Goal: Transaction & Acquisition: Book appointment/travel/reservation

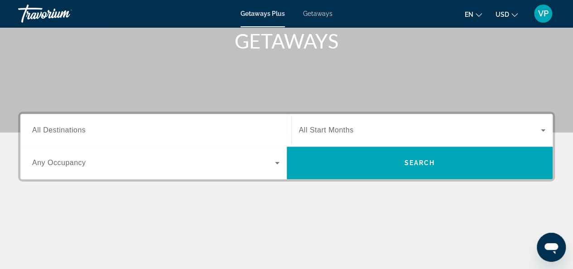
scroll to position [181, 0]
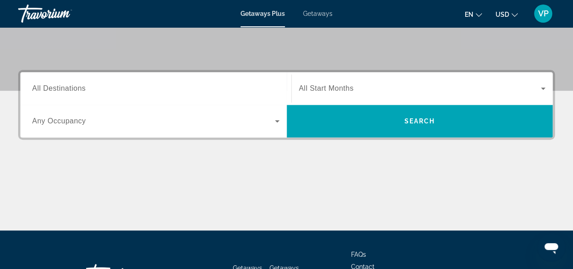
click at [193, 87] on input "Destination All Destinations" at bounding box center [156, 88] width 248 height 11
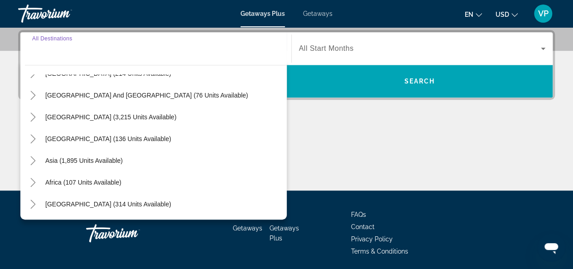
scroll to position [253, 0]
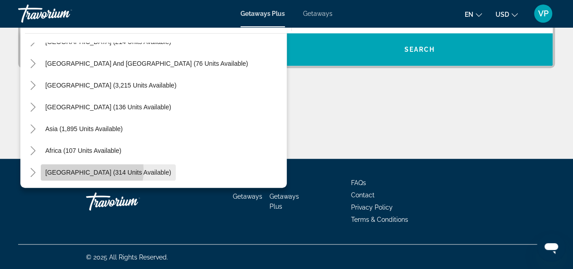
click at [76, 169] on span "[GEOGRAPHIC_DATA] (314 units available)" at bounding box center [108, 172] width 126 height 7
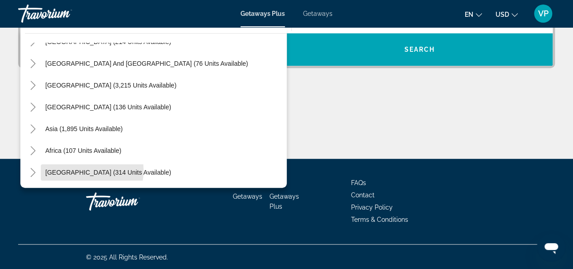
type input "**********"
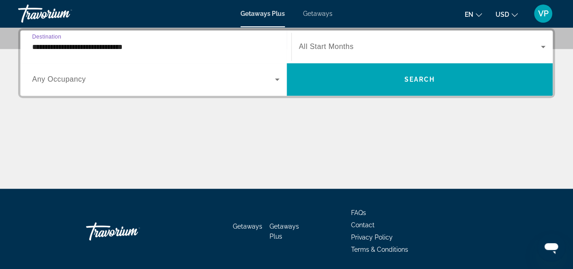
scroll to position [221, 0]
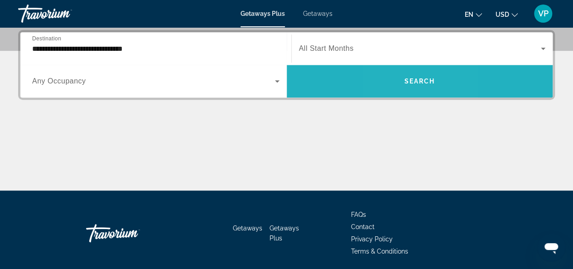
click at [401, 79] on span "Search widget" at bounding box center [420, 81] width 267 height 22
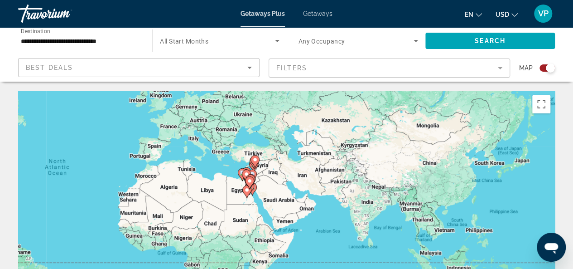
drag, startPoint x: 429, startPoint y: 224, endPoint x: 226, endPoint y: 179, distance: 208.5
click at [226, 179] on div "To activate drag with keyboard, press Alt + Enter. Once in keyboard drag state,…" at bounding box center [286, 227] width 537 height 272
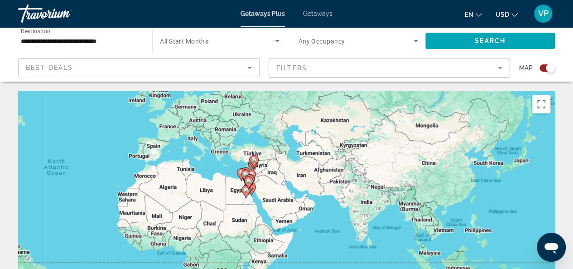
click at [343, 194] on div "To activate drag with keyboard, press Alt + Enter. Once in keyboard drag state,…" at bounding box center [286, 227] width 537 height 272
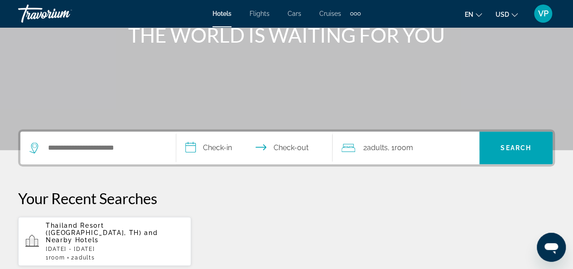
scroll to position [136, 0]
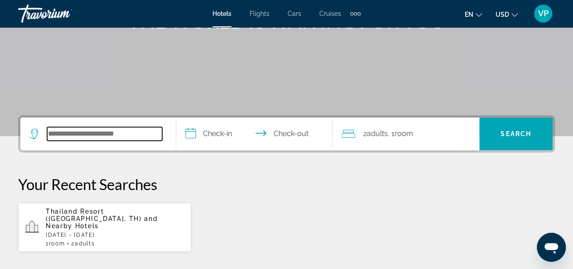
click at [136, 136] on input "Search widget" at bounding box center [104, 134] width 115 height 14
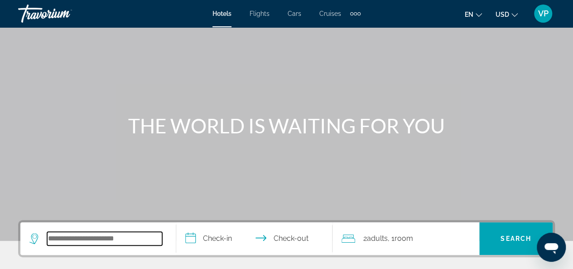
scroll to position [91, 0]
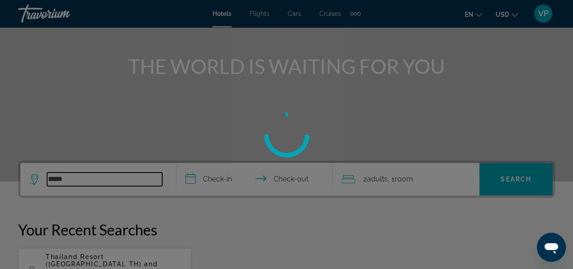
type input "******"
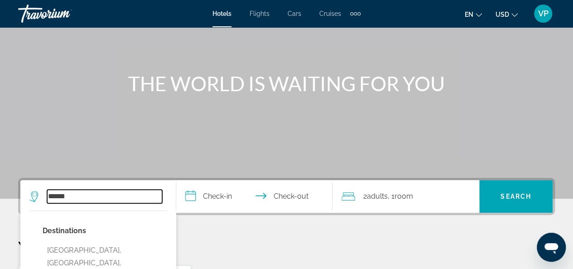
scroll to position [72, 0]
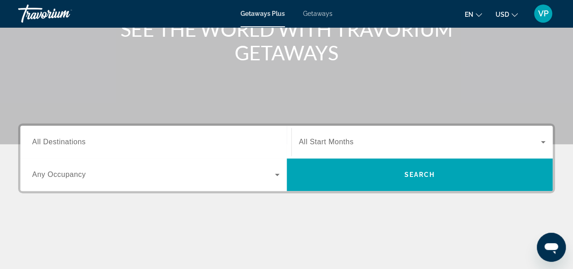
scroll to position [136, 0]
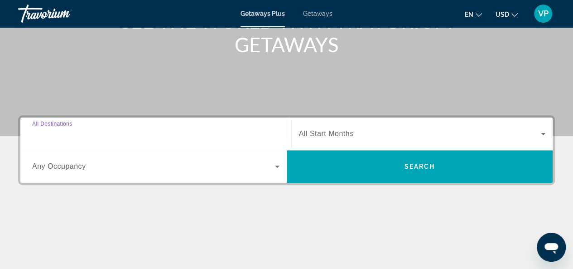
click at [198, 136] on input "Destination All Destinations" at bounding box center [156, 134] width 248 height 11
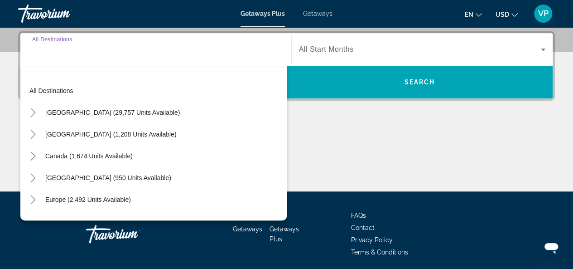
scroll to position [221, 0]
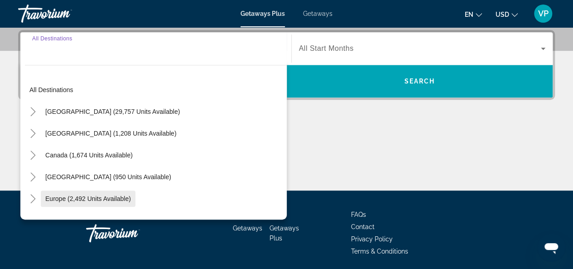
click at [102, 198] on span "Europe (2,492 units available)" at bounding box center [88, 198] width 86 height 7
type input "**********"
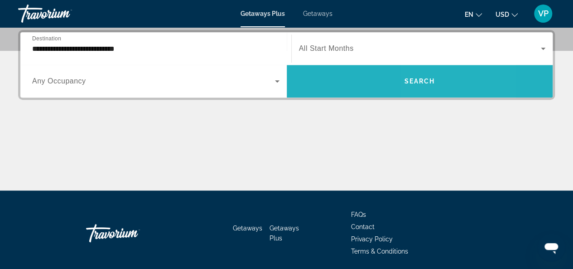
click at [423, 79] on span "Search" at bounding box center [419, 81] width 31 height 7
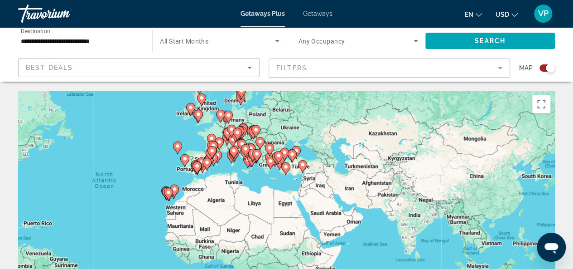
drag, startPoint x: 313, startPoint y: 182, endPoint x: 157, endPoint y: 150, distance: 159.7
click at [157, 150] on div "To activate drag with keyboard, press Alt + Enter. Once in keyboard drag state,…" at bounding box center [286, 227] width 537 height 272
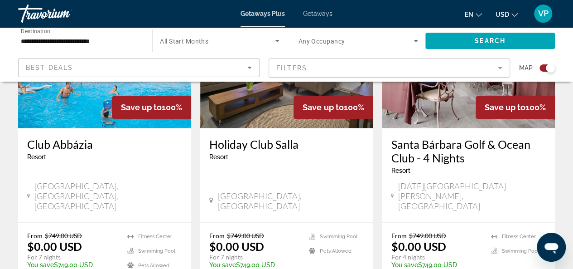
scroll to position [742, 0]
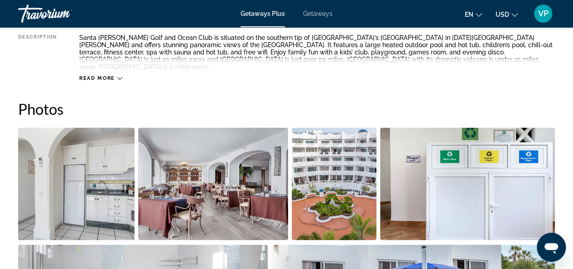
scroll to position [499, 0]
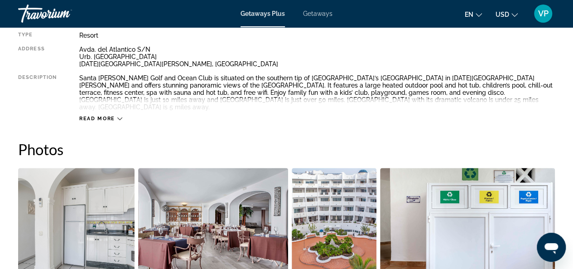
click at [82, 224] on img "Open full-screen image slider" at bounding box center [76, 224] width 117 height 112
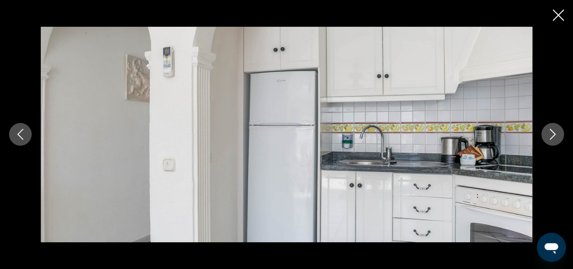
click at [548, 136] on icon "Next image" at bounding box center [553, 134] width 11 height 11
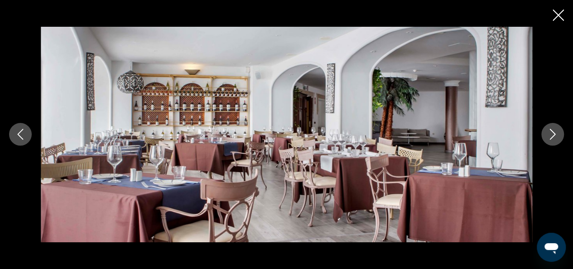
click at [552, 136] on icon "Next image" at bounding box center [553, 134] width 11 height 11
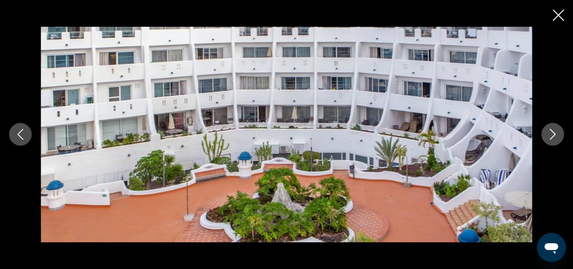
click at [553, 136] on icon "Next image" at bounding box center [553, 134] width 6 height 11
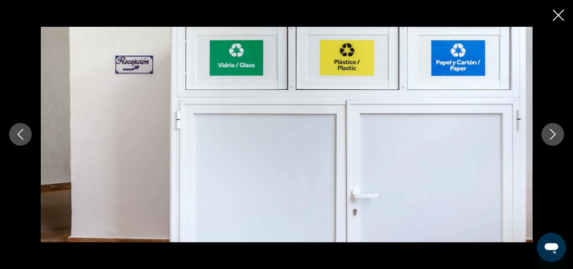
click at [550, 137] on icon "Next image" at bounding box center [553, 134] width 11 height 11
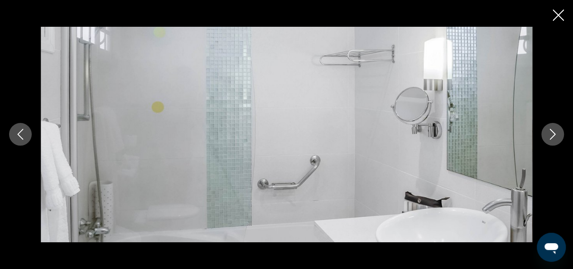
click at [550, 137] on icon "Next image" at bounding box center [553, 134] width 11 height 11
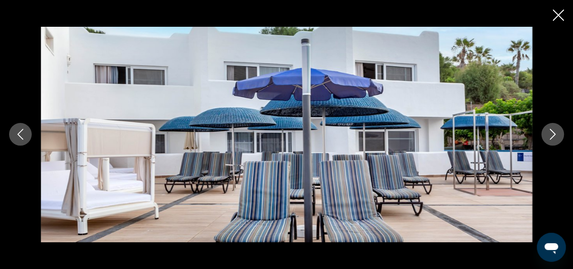
click at [551, 136] on icon "Next image" at bounding box center [553, 134] width 11 height 11
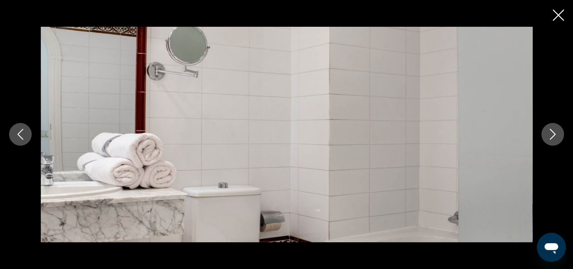
click at [551, 136] on icon "Next image" at bounding box center [553, 134] width 11 height 11
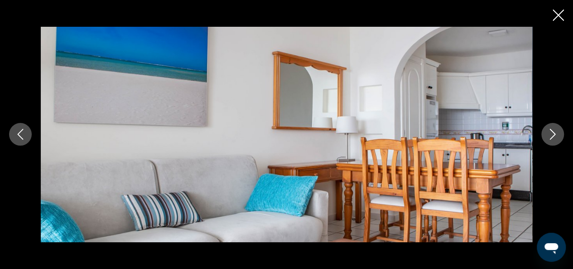
click at [550, 136] on icon "Next image" at bounding box center [553, 134] width 11 height 11
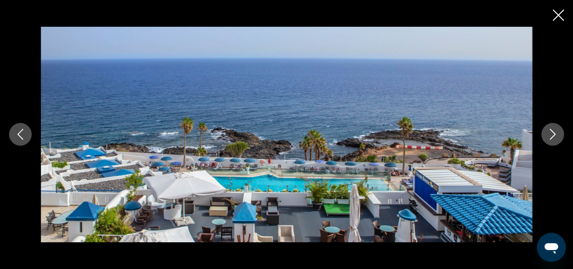
click at [550, 136] on icon "Next image" at bounding box center [553, 134] width 11 height 11
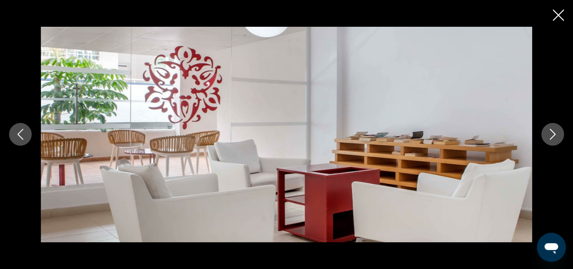
click at [552, 135] on icon "Next image" at bounding box center [553, 134] width 11 height 11
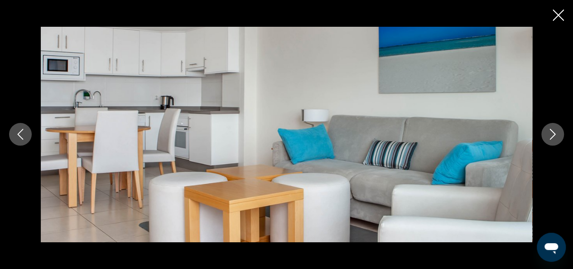
click at [552, 135] on icon "Next image" at bounding box center [553, 134] width 11 height 11
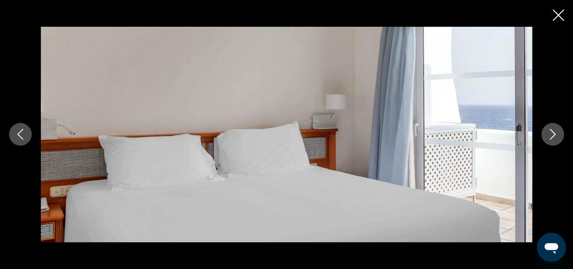
click at [552, 135] on icon "Next image" at bounding box center [553, 134] width 11 height 11
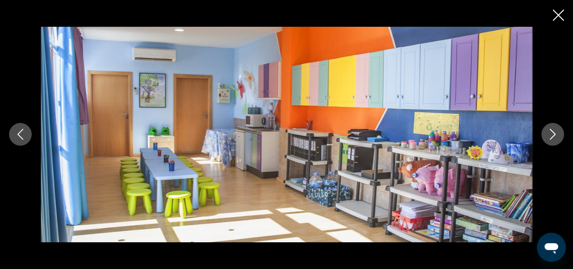
click at [552, 136] on icon "Next image" at bounding box center [553, 134] width 11 height 11
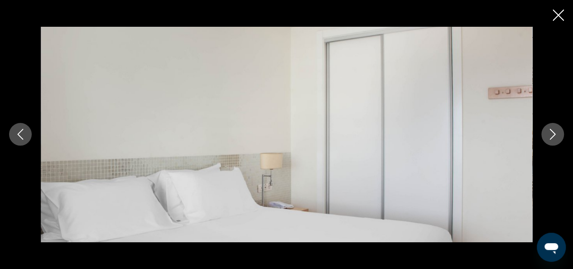
click at [552, 136] on icon "Next image" at bounding box center [553, 134] width 11 height 11
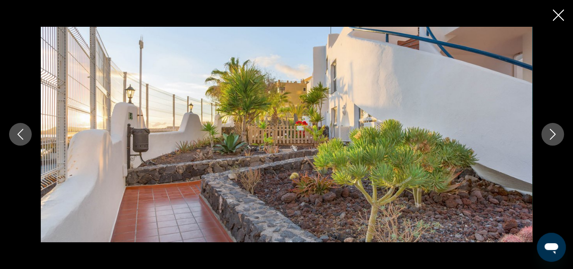
click at [552, 136] on icon "Next image" at bounding box center [553, 134] width 11 height 11
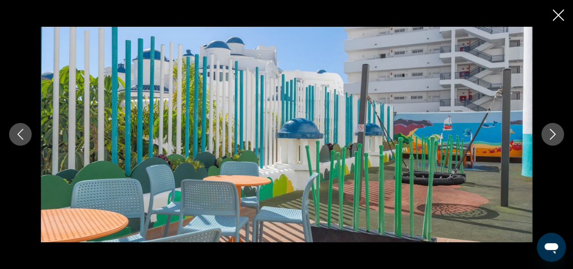
click at [552, 136] on icon "Next image" at bounding box center [553, 134] width 11 height 11
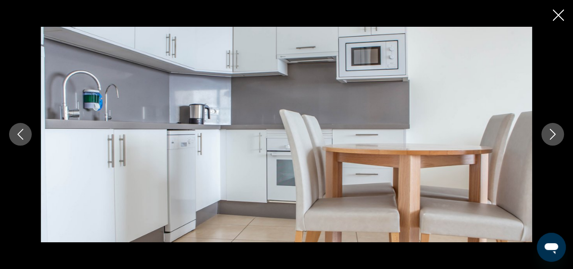
click at [552, 136] on icon "Next image" at bounding box center [553, 134] width 11 height 11
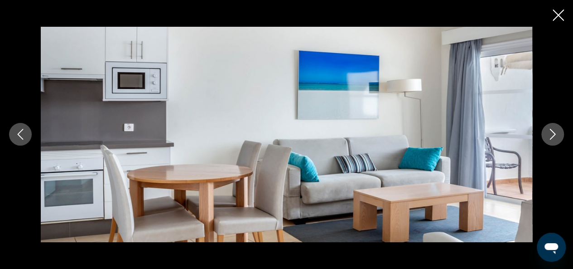
click at [552, 136] on icon "Next image" at bounding box center [553, 134] width 11 height 11
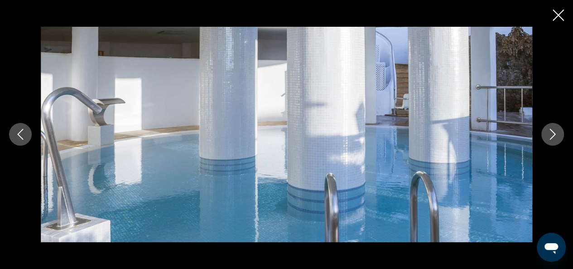
click at [552, 136] on icon "Next image" at bounding box center [553, 134] width 11 height 11
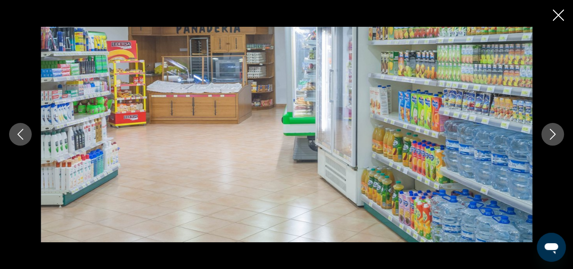
click at [552, 136] on icon "Next image" at bounding box center [553, 134] width 11 height 11
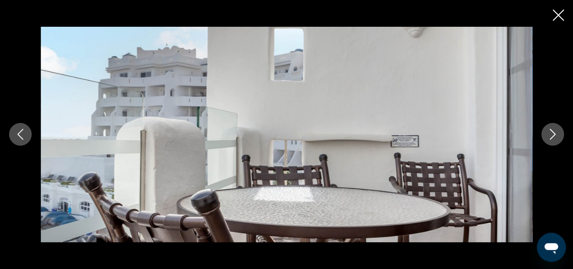
click at [552, 136] on icon "Next image" at bounding box center [553, 134] width 11 height 11
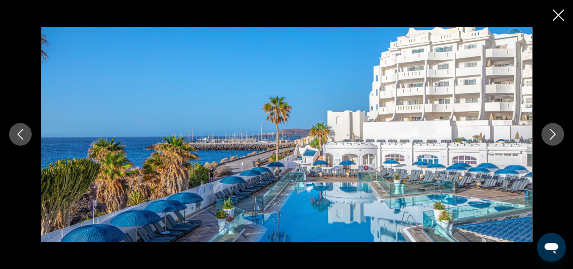
click at [551, 136] on icon "Next image" at bounding box center [553, 134] width 11 height 11
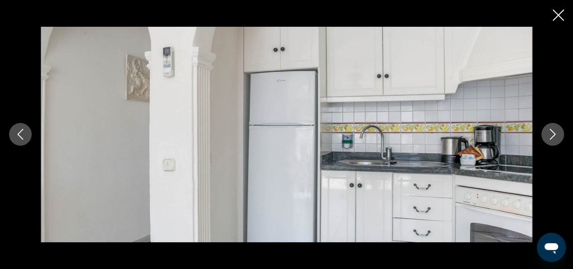
click at [552, 136] on icon "Next image" at bounding box center [553, 134] width 11 height 11
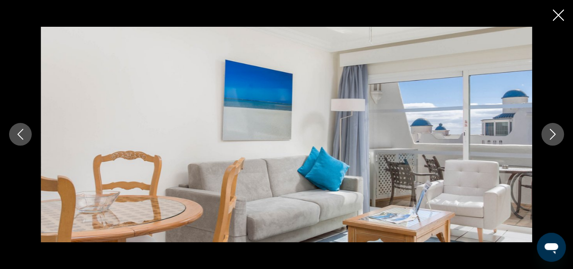
click at [556, 139] on icon "Next image" at bounding box center [553, 134] width 11 height 11
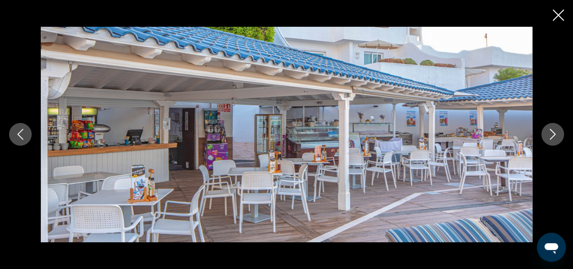
click at [554, 134] on icon "Next image" at bounding box center [553, 134] width 11 height 11
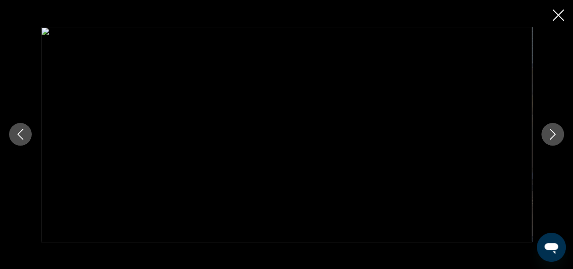
click at [554, 134] on icon "Next image" at bounding box center [553, 134] width 11 height 11
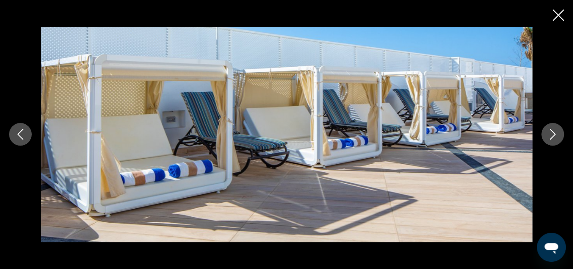
click at [552, 134] on icon "Next image" at bounding box center [553, 134] width 11 height 11
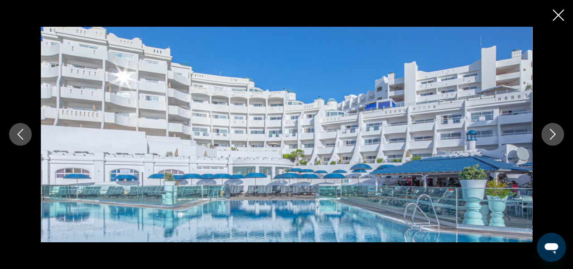
click at [551, 137] on icon "Next image" at bounding box center [553, 134] width 11 height 11
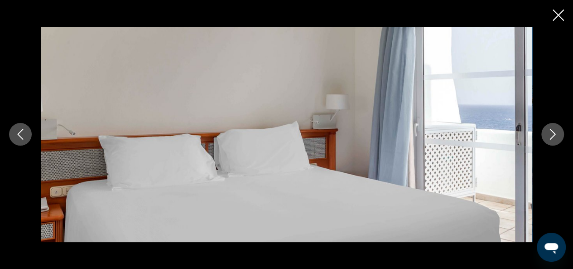
click at [552, 136] on icon "Next image" at bounding box center [553, 134] width 11 height 11
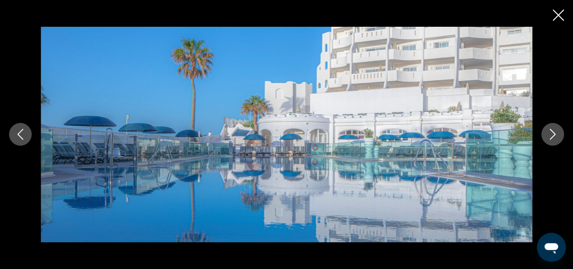
click at [555, 135] on icon "Next image" at bounding box center [553, 134] width 6 height 11
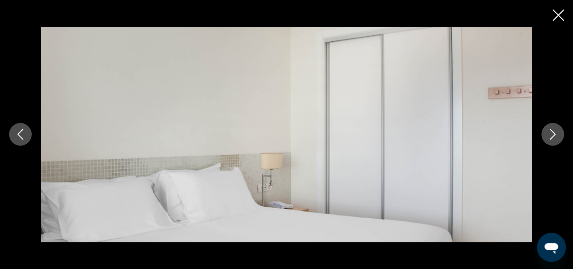
click at [554, 135] on icon "Next image" at bounding box center [553, 134] width 6 height 11
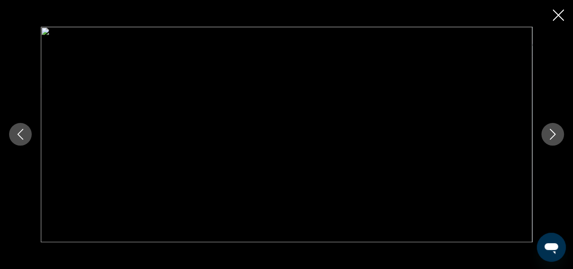
click at [558, 12] on icon "Close slideshow" at bounding box center [558, 15] width 11 height 11
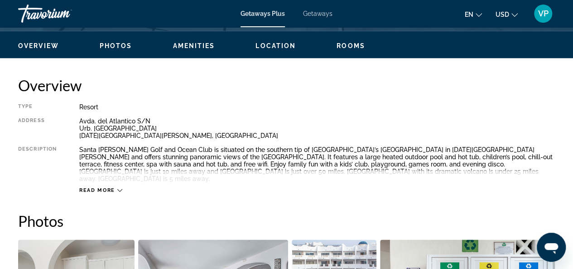
scroll to position [435, 0]
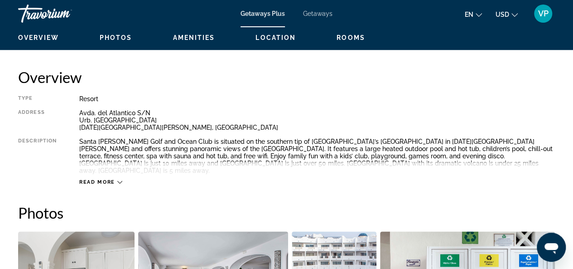
click at [115, 179] on div "Read more" at bounding box center [100, 182] width 43 height 6
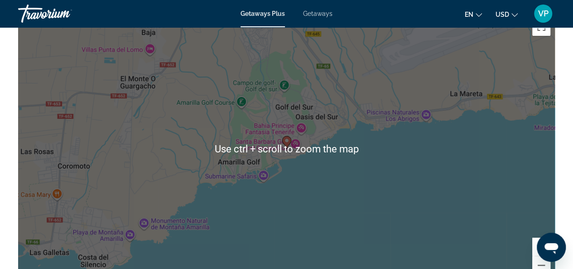
scroll to position [1478, 0]
click at [282, 173] on div "To activate drag with keyboard, press Alt + Enter. Once in keyboard drag state,…" at bounding box center [286, 149] width 537 height 272
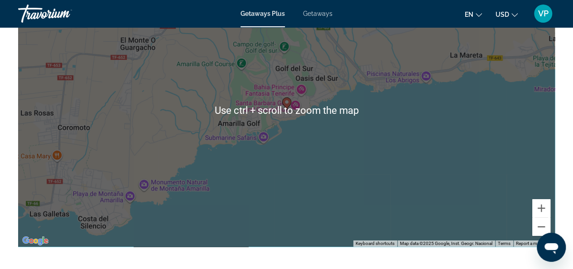
scroll to position [1523, 0]
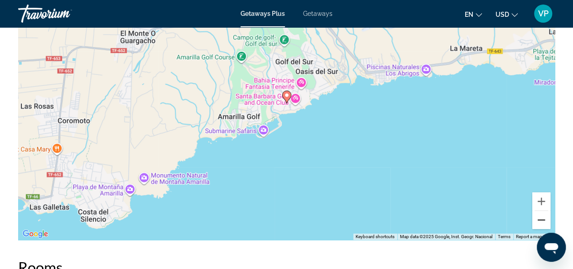
click at [543, 211] on button "Zoom out" at bounding box center [542, 220] width 18 height 18
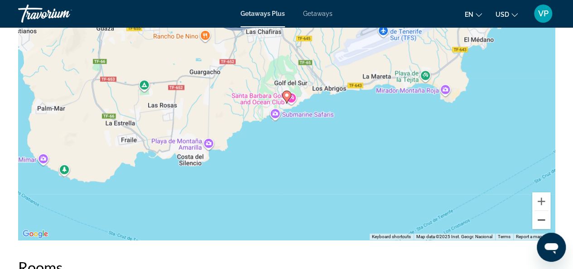
click at [541, 211] on button "Zoom out" at bounding box center [542, 220] width 18 height 18
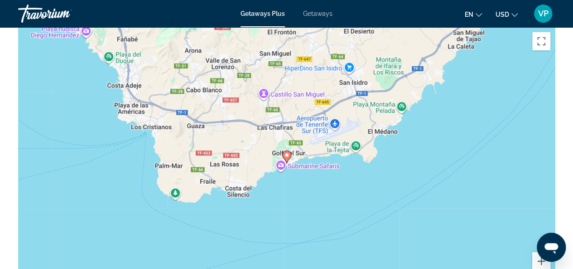
scroll to position [1461, 0]
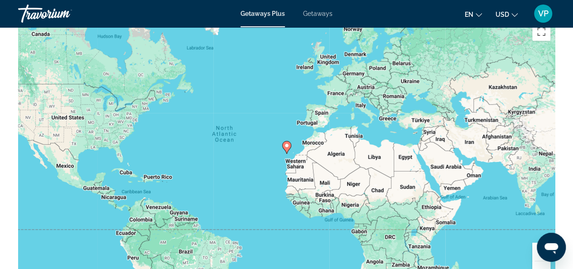
scroll to position [1476, 0]
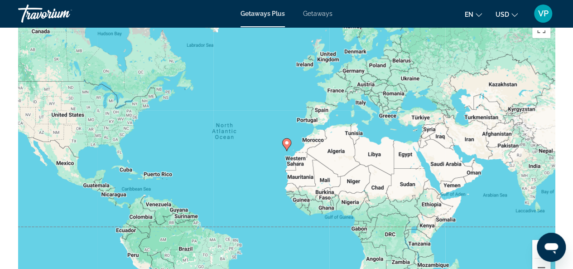
click at [539, 240] on button "Zoom in" at bounding box center [542, 249] width 18 height 18
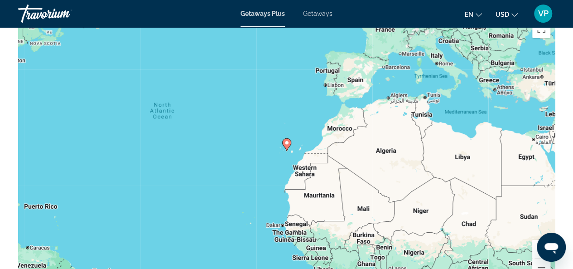
click at [542, 240] on button "Zoom in" at bounding box center [542, 249] width 18 height 18
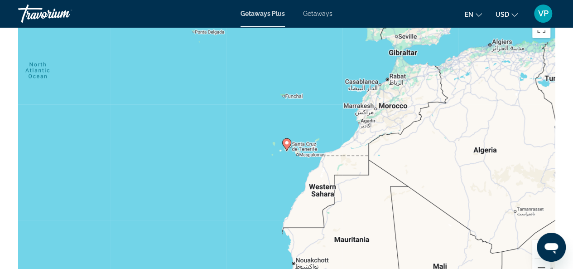
click at [542, 240] on button "Zoom in" at bounding box center [542, 249] width 18 height 18
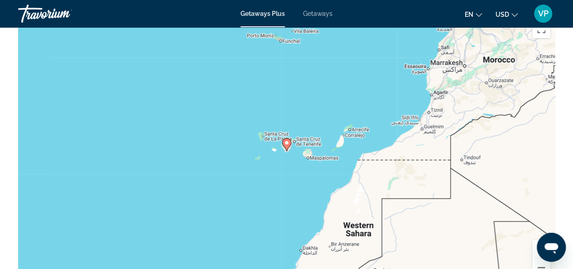
click at [542, 240] on button "Zoom in" at bounding box center [542, 249] width 18 height 18
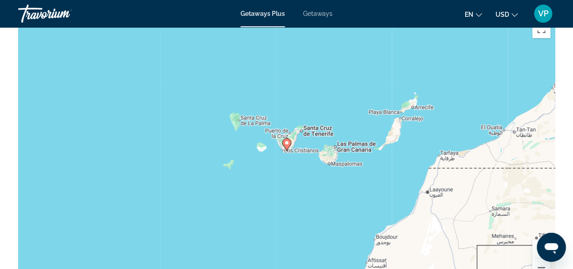
click at [542, 240] on button "Zoom in" at bounding box center [542, 249] width 18 height 18
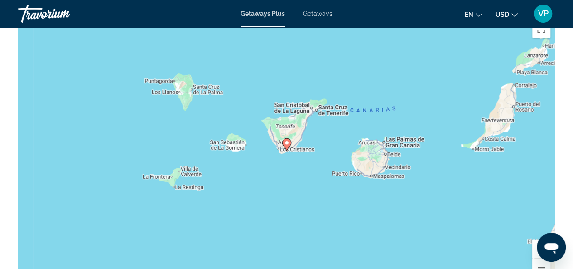
click at [542, 240] on button "Zoom in" at bounding box center [542, 249] width 18 height 18
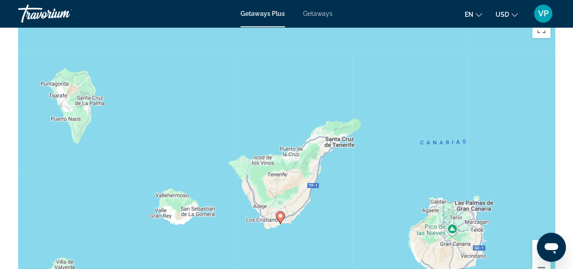
drag, startPoint x: 361, startPoint y: 121, endPoint x: 355, endPoint y: 195, distance: 74.2
click at [355, 195] on div "To activate drag with keyboard, press Alt + Enter. Once in keyboard drag state,…" at bounding box center [286, 151] width 537 height 272
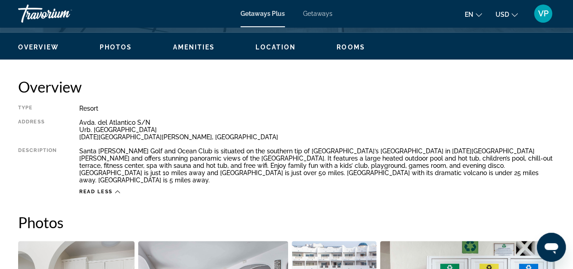
scroll to position [423, 0]
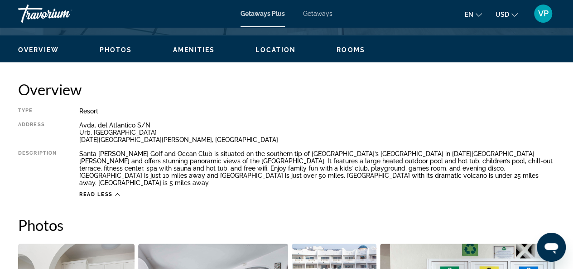
drag, startPoint x: 191, startPoint y: 140, endPoint x: 235, endPoint y: 137, distance: 43.6
click at [235, 137] on div "Avda. del Atlantico S/N Urb. Golf del Sur San Miguel de Abona, Canary Islands" at bounding box center [317, 132] width 476 height 22
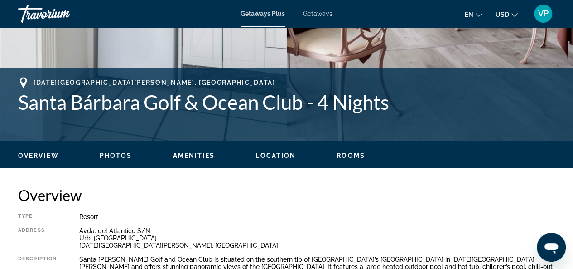
scroll to position [363, 0]
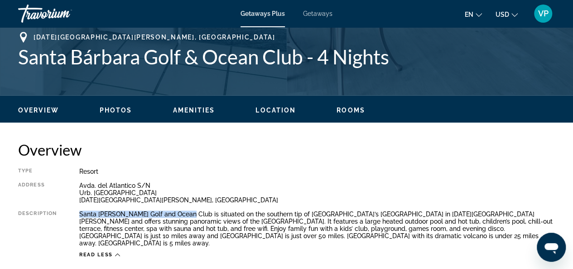
drag, startPoint x: 185, startPoint y: 212, endPoint x: 84, endPoint y: 214, distance: 101.1
click at [79, 213] on div "Type Resort All-Inclusive No All-Inclusive Address Avda. del Atlantico S/N Urb.…" at bounding box center [286, 213] width 537 height 90
copy div "Santa Barbara Golf and Ocean Club"
click at [212, 163] on div "Overview Type Resort All-Inclusive No All-Inclusive Address Avda. del Atlantico…" at bounding box center [286, 199] width 537 height 117
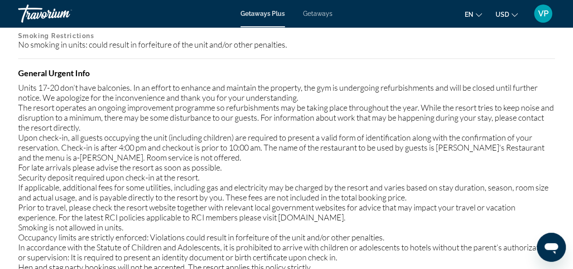
scroll to position [1179, 0]
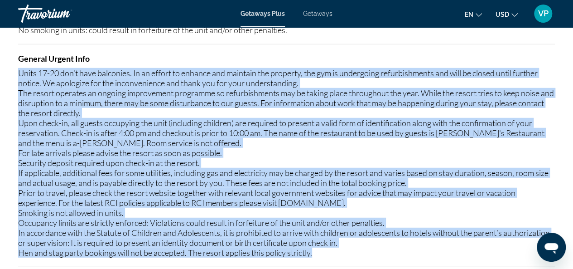
drag, startPoint x: 320, startPoint y: 233, endPoint x: 13, endPoint y: 50, distance: 357.3
click at [13, 50] on div "Overview Type Resort All-Inclusive No All-Inclusive Address Avda. del Atlantico…" at bounding box center [286, 136] width 573 height 1622
copy div "Units 17-20 don’t have balconies. In an effort to enhance and maintain the prop…"
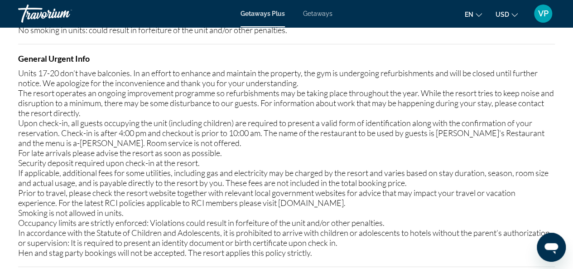
click at [374, 53] on h4 "General Urgent Info" at bounding box center [286, 58] width 537 height 10
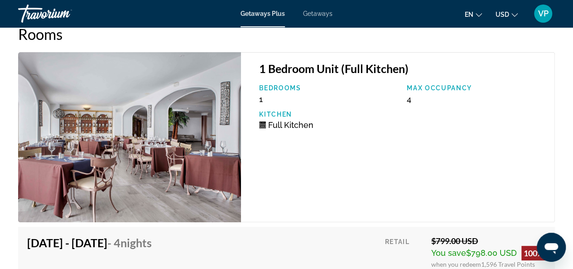
scroll to position [1756, 0]
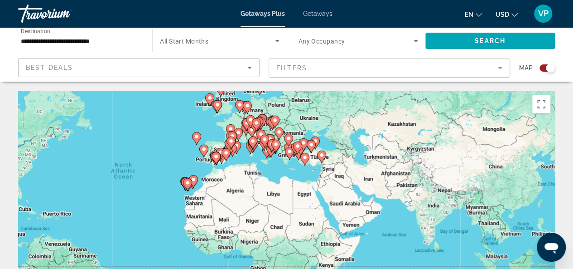
drag, startPoint x: 325, startPoint y: 180, endPoint x: 188, endPoint y: 140, distance: 143.7
click at [188, 140] on div "To activate drag with keyboard, press Alt + Enter. Once in keyboard drag state,…" at bounding box center [286, 227] width 537 height 272
click at [239, 147] on icon "Main content" at bounding box center [236, 147] width 8 height 12
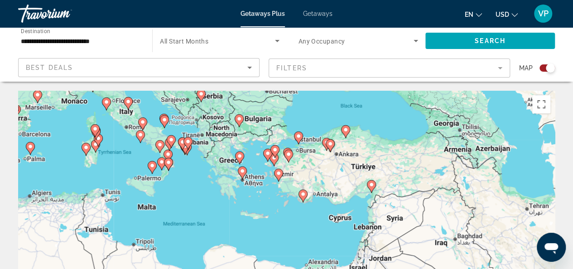
drag, startPoint x: 275, startPoint y: 209, endPoint x: 67, endPoint y: 150, distance: 215.8
click at [67, 150] on div "To activate drag with keyboard, press Alt + Enter. Once in keyboard drag state,…" at bounding box center [286, 227] width 537 height 272
click at [243, 174] on icon "Main content" at bounding box center [242, 173] width 8 height 12
type input "**********"
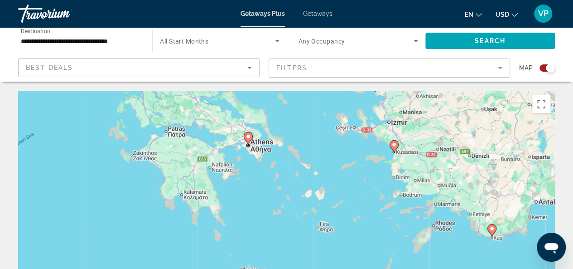
drag, startPoint x: 226, startPoint y: 199, endPoint x: 196, endPoint y: 128, distance: 77.5
click at [196, 128] on div "To activate drag with keyboard, press Alt + Enter. Once in keyboard drag state,…" at bounding box center [286, 227] width 537 height 272
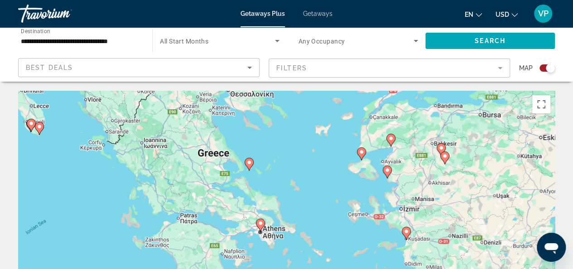
drag, startPoint x: 302, startPoint y: 129, endPoint x: 315, endPoint y: 217, distance: 88.8
click at [315, 217] on div "To activate drag with keyboard, press Alt + Enter. Once in keyboard drag state,…" at bounding box center [286, 227] width 537 height 272
click at [248, 161] on image "Main content" at bounding box center [249, 162] width 5 height 5
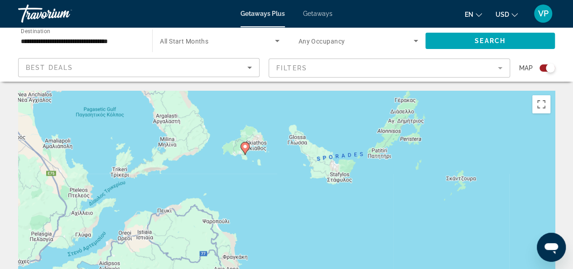
drag, startPoint x: 254, startPoint y: 214, endPoint x: 212, endPoint y: 142, distance: 83.7
click at [212, 142] on div "To navigate, press the arrow keys. To activate drag with keyboard, press Alt + …" at bounding box center [286, 227] width 537 height 272
click at [246, 148] on image "Main content" at bounding box center [245, 146] width 5 height 5
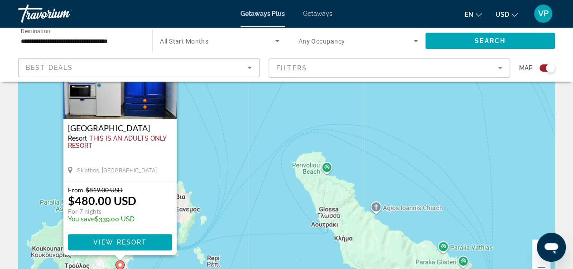
scroll to position [91, 0]
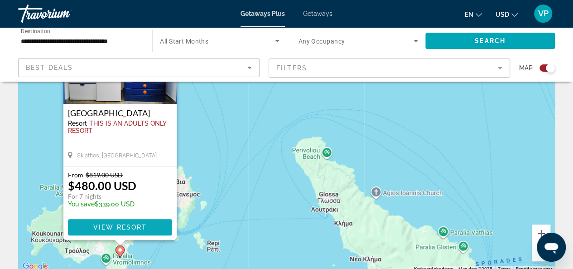
click at [110, 229] on span "View Resort" at bounding box center [119, 226] width 53 height 7
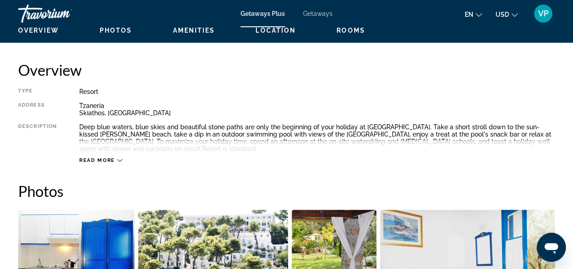
scroll to position [468, 0]
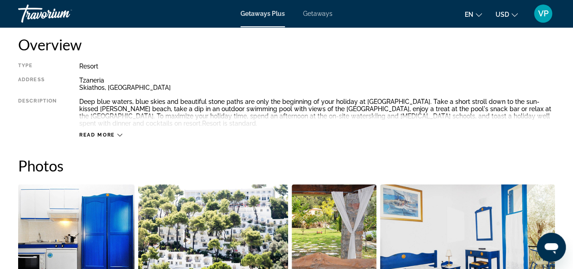
click at [121, 133] on icon "Main content" at bounding box center [119, 134] width 5 height 5
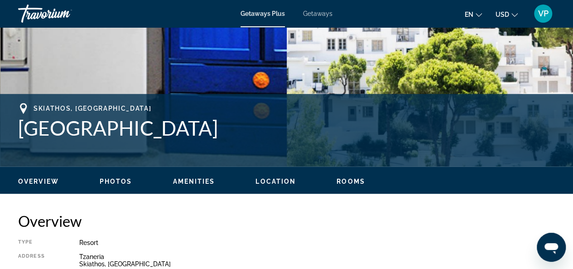
scroll to position [287, 0]
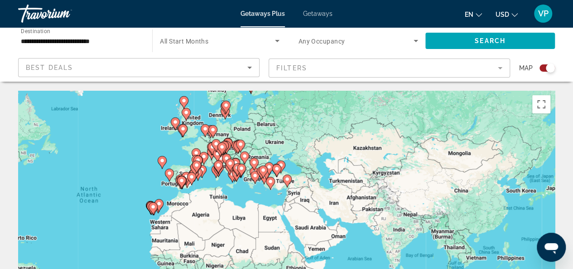
drag, startPoint x: 312, startPoint y: 196, endPoint x: 231, endPoint y: 178, distance: 82.7
click at [231, 209] on div "Main content" at bounding box center [385, 209] width 537 height 0
click at [257, 179] on gmp-advanced-marker "Main content" at bounding box center [261, 173] width 9 height 14
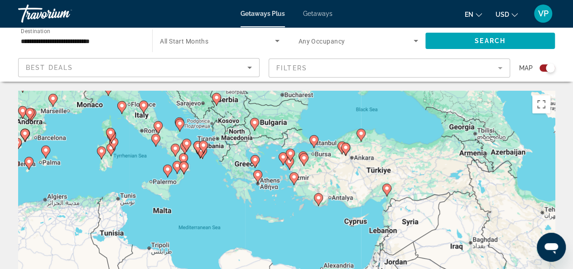
drag, startPoint x: 268, startPoint y: 208, endPoint x: 271, endPoint y: 154, distance: 54.5
click at [265, 146] on div "To activate drag with keyboard, press Alt + Enter. Once in keyboard drag state,…" at bounding box center [286, 227] width 537 height 272
click at [262, 189] on div "To activate drag with keyboard, press Alt + Enter. Once in keyboard drag state,…" at bounding box center [286, 227] width 537 height 272
click at [261, 176] on icon "Main content" at bounding box center [258, 176] width 8 height 12
type input "**********"
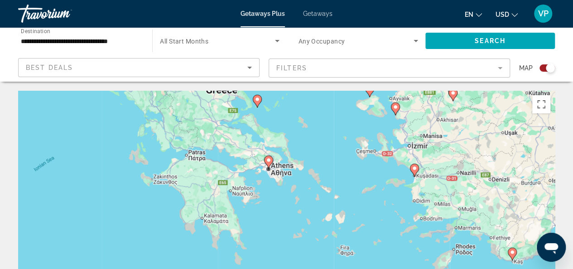
drag, startPoint x: 269, startPoint y: 217, endPoint x: 248, endPoint y: 157, distance: 62.8
click at [248, 157] on div "To activate drag with keyboard, press Alt + Enter. Once in keyboard drag state,…" at bounding box center [286, 227] width 537 height 272
click at [270, 165] on icon "Main content" at bounding box center [268, 162] width 8 height 12
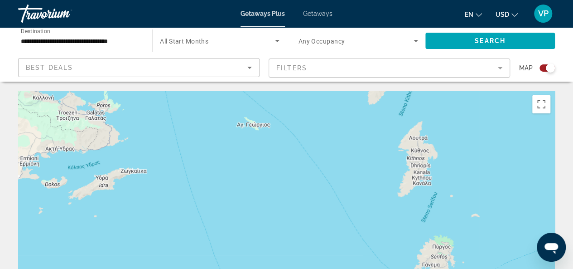
drag, startPoint x: 245, startPoint y: 138, endPoint x: 294, endPoint y: 287, distance: 156.5
click at [294, 268] on html "**********" at bounding box center [286, 134] width 573 height 269
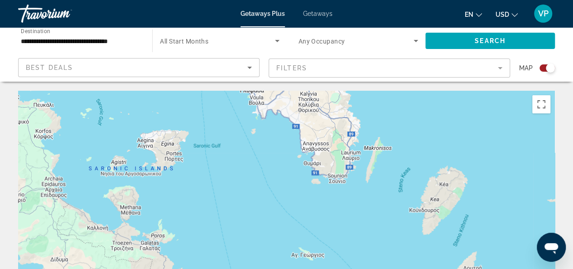
drag, startPoint x: 263, startPoint y: 153, endPoint x: 315, endPoint y: 287, distance: 142.9
click at [315, 268] on html "**********" at bounding box center [286, 134] width 573 height 269
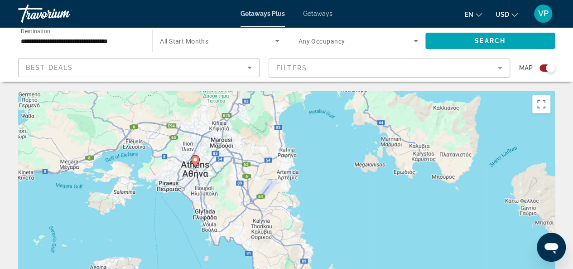
drag, startPoint x: 291, startPoint y: 173, endPoint x: 260, endPoint y: 269, distance: 101.1
click at [260, 268] on html "**********" at bounding box center [286, 134] width 573 height 269
click at [193, 161] on image "Main content" at bounding box center [195, 159] width 5 height 5
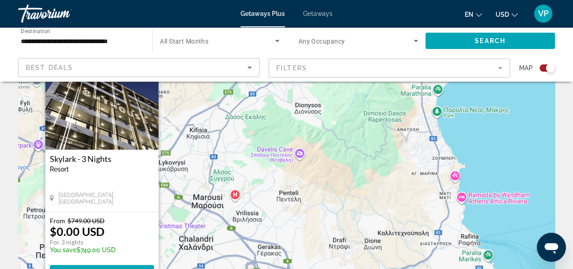
scroll to position [91, 0]
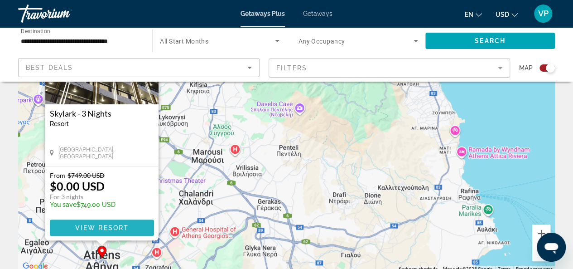
click at [96, 228] on span "View Resort" at bounding box center [101, 227] width 53 height 7
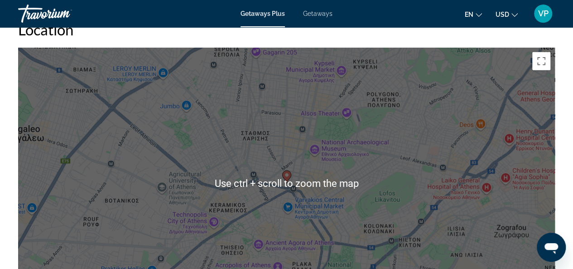
scroll to position [1269, 0]
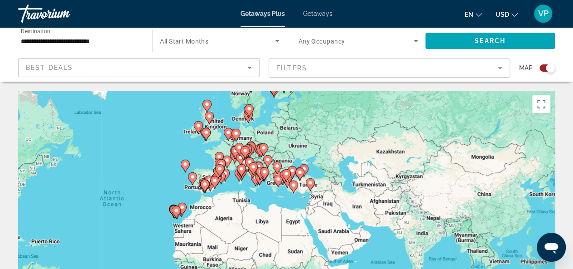
drag, startPoint x: 368, startPoint y: 194, endPoint x: 217, endPoint y: 180, distance: 151.6
click at [217, 213] on div "Main content" at bounding box center [408, 213] width 537 height 0
click at [205, 183] on image "Main content" at bounding box center [204, 183] width 5 height 5
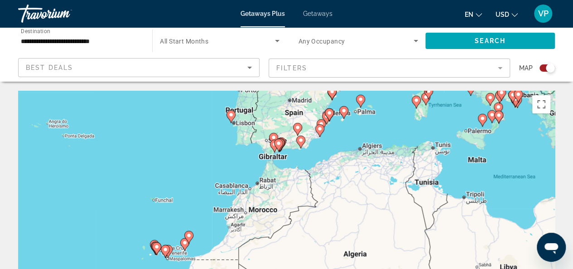
drag, startPoint x: 304, startPoint y: 184, endPoint x: 295, endPoint y: 108, distance: 76.2
click at [295, 108] on div "To activate drag with keyboard, press Alt + Enter. Once in keyboard drag state,…" at bounding box center [286, 227] width 537 height 272
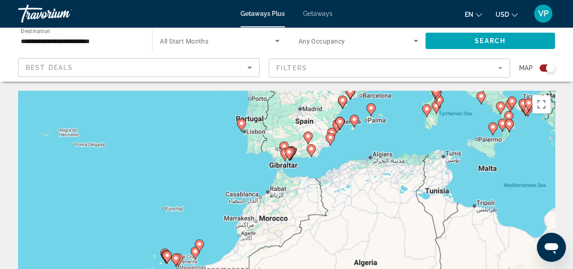
drag, startPoint x: 227, startPoint y: 149, endPoint x: 232, endPoint y: 203, distance: 53.8
click at [232, 203] on div "To activate drag with keyboard, press Alt + Enter. Once in keyboard drag state,…" at bounding box center [286, 227] width 537 height 272
click at [242, 122] on image "Main content" at bounding box center [241, 123] width 5 height 5
type input "**********"
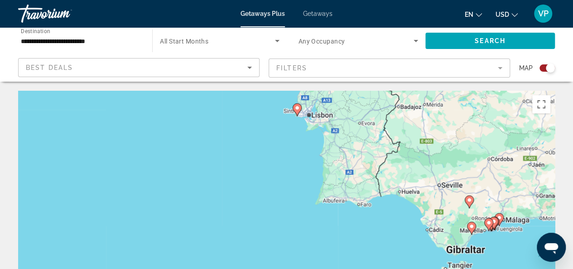
drag, startPoint x: 313, startPoint y: 217, endPoint x: 324, endPoint y: 105, distance: 112.0
click at [324, 105] on div "To navigate, press the arrow keys. To activate drag with keyboard, press Alt + …" at bounding box center [286, 227] width 537 height 272
click at [296, 111] on icon "Main content" at bounding box center [297, 110] width 8 height 12
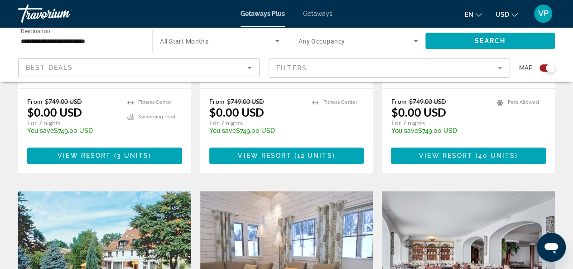
drag, startPoint x: 423, startPoint y: 106, endPoint x: 219, endPoint y: 287, distance: 272.6
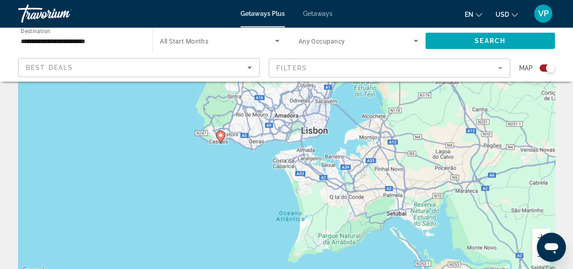
drag, startPoint x: 316, startPoint y: 155, endPoint x: 368, endPoint y: 268, distance: 125.4
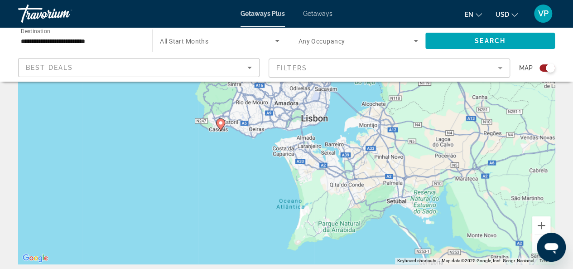
click at [219, 124] on image "Main content" at bounding box center [220, 122] width 5 height 5
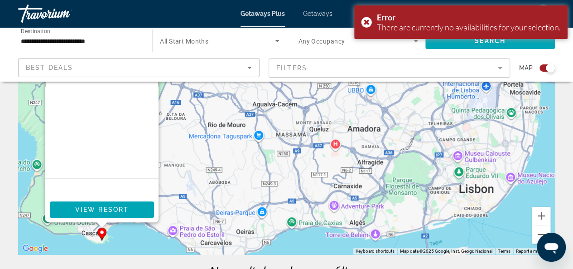
scroll to position [136, 0]
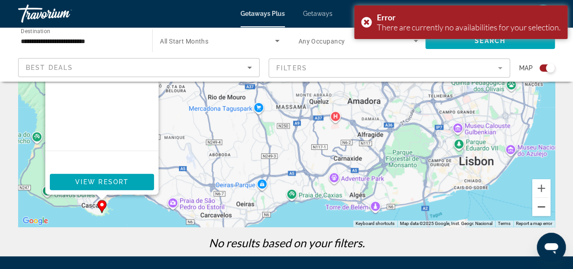
click at [542, 206] on button "Zoom out" at bounding box center [542, 207] width 18 height 18
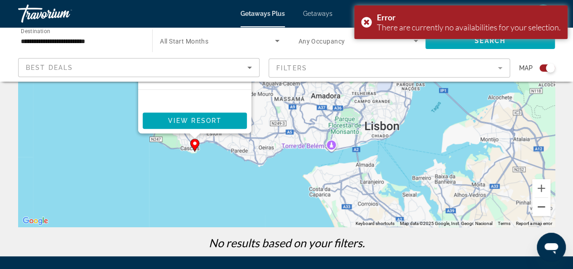
click at [542, 206] on button "Zoom out" at bounding box center [542, 207] width 18 height 18
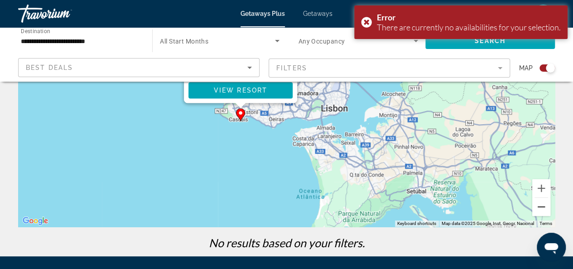
click at [542, 206] on button "Zoom out" at bounding box center [542, 207] width 18 height 18
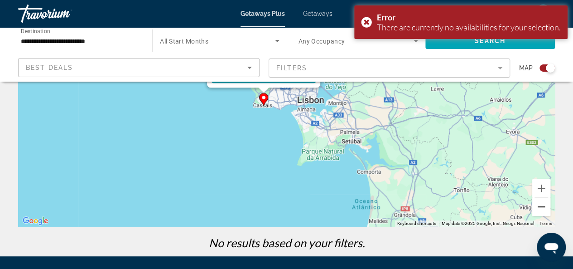
click at [542, 206] on button "Zoom out" at bounding box center [542, 207] width 18 height 18
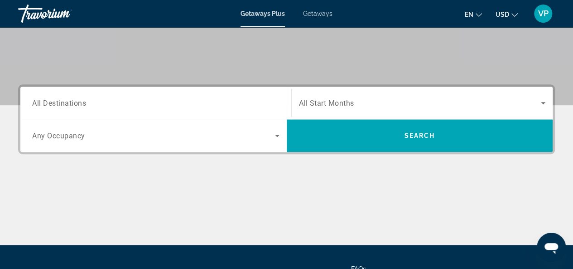
scroll to position [117, 0]
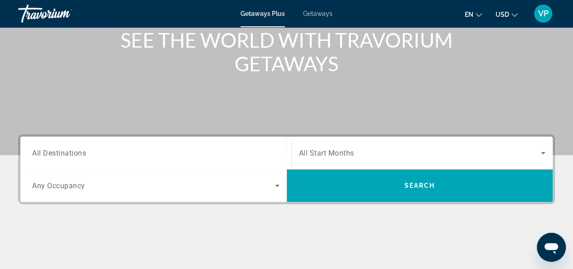
click at [86, 152] on input "Destination All Destinations" at bounding box center [156, 153] width 248 height 11
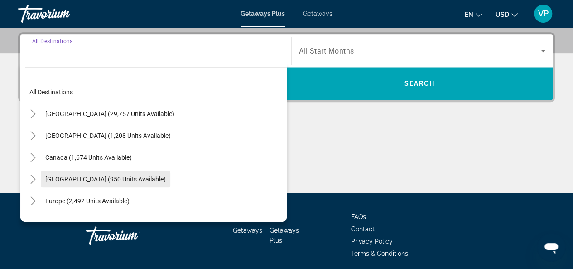
scroll to position [221, 0]
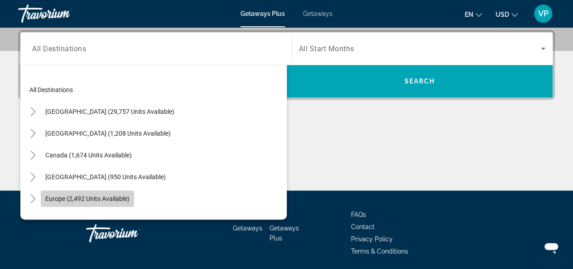
click at [100, 198] on span "Europe (2,492 units available)" at bounding box center [87, 198] width 84 height 7
type input "**********"
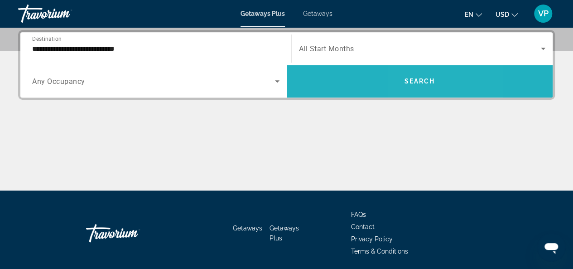
click at [413, 82] on span "Search" at bounding box center [419, 81] width 31 height 7
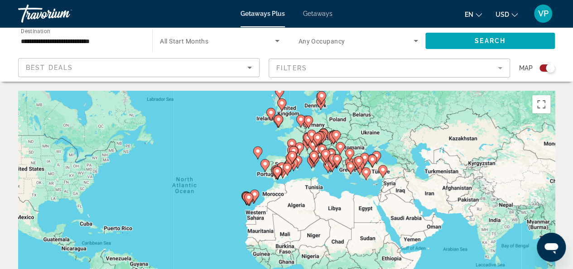
drag, startPoint x: 267, startPoint y: 172, endPoint x: 202, endPoint y: 148, distance: 69.4
click at [202, 148] on div "To activate drag with keyboard, press Alt + Enter. Once in keyboard drag state,…" at bounding box center [286, 227] width 537 height 272
click at [248, 200] on icon "Main content" at bounding box center [248, 199] width 8 height 12
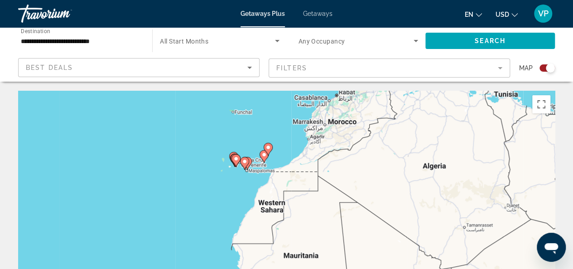
drag, startPoint x: 260, startPoint y: 221, endPoint x: 224, endPoint y: 177, distance: 56.7
click at [224, 177] on div "To activate drag with keyboard, press Alt + Enter. Once in keyboard drag state,…" at bounding box center [286, 227] width 537 height 272
click at [243, 162] on image "Main content" at bounding box center [244, 161] width 5 height 5
type input "**********"
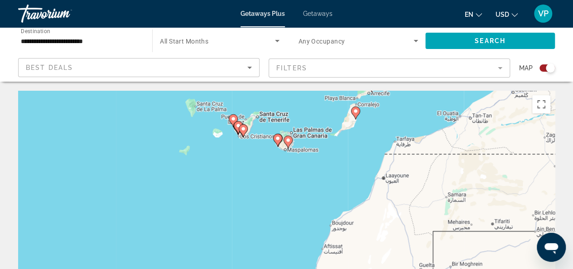
drag, startPoint x: 224, startPoint y: 138, endPoint x: 384, endPoint y: 287, distance: 217.8
click at [384, 268] on html "**********" at bounding box center [286, 134] width 573 height 269
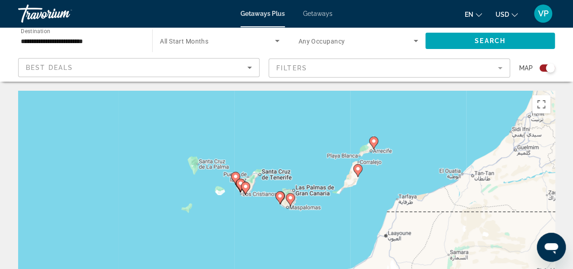
drag, startPoint x: 252, startPoint y: 165, endPoint x: 255, endPoint y: 220, distance: 54.9
click at [255, 220] on div "To navigate, press the arrow keys. To activate drag with keyboard, press Alt + …" at bounding box center [286, 227] width 537 height 272
click at [292, 198] on image "Main content" at bounding box center [290, 197] width 5 height 5
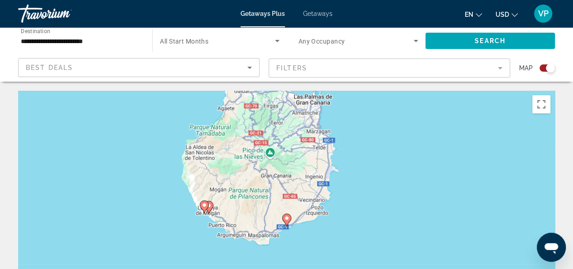
click at [287, 220] on image "Main content" at bounding box center [286, 217] width 5 height 5
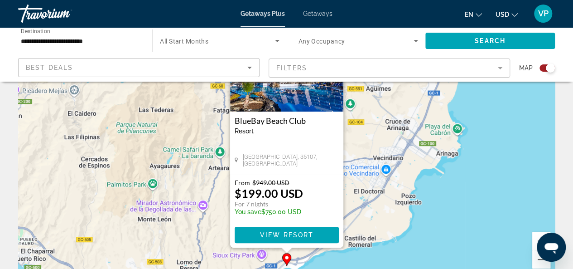
scroll to position [136, 0]
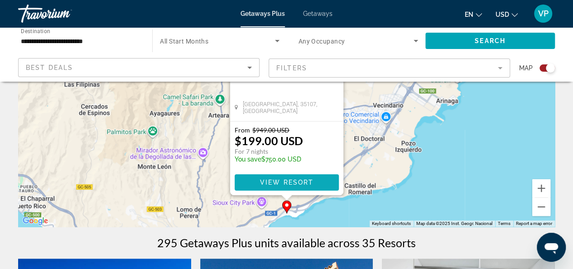
click at [276, 183] on span "View Resort" at bounding box center [286, 182] width 53 height 7
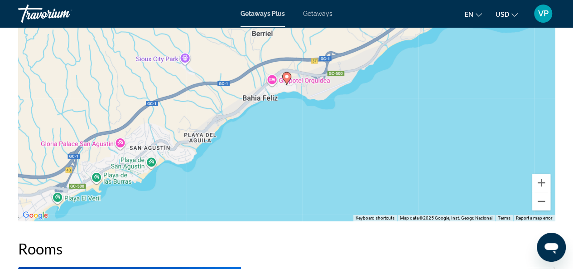
scroll to position [1451, 0]
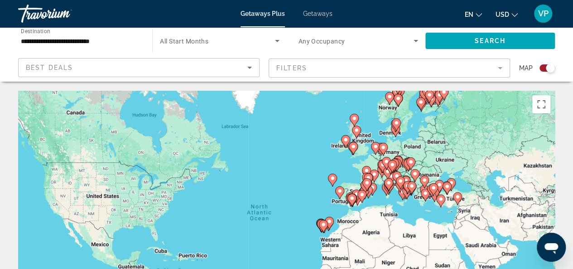
click at [322, 227] on icon "Main content" at bounding box center [323, 226] width 8 height 12
drag, startPoint x: 272, startPoint y: 202, endPoint x: 135, endPoint y: 132, distance: 153.5
click at [120, 122] on div "To activate drag with keyboard, press Alt + Enter. Once in keyboard drag state,…" at bounding box center [286, 227] width 537 height 272
click at [325, 221] on icon "Main content" at bounding box center [323, 226] width 8 height 12
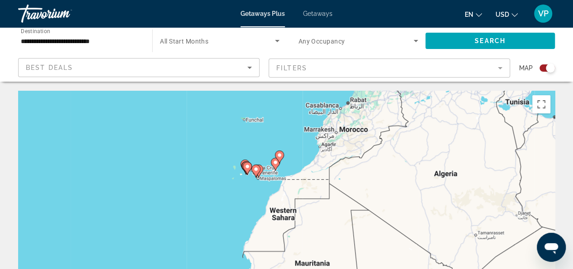
drag, startPoint x: 330, startPoint y: 228, endPoint x: 299, endPoint y: 178, distance: 59.1
click at [299, 178] on div "To activate drag with keyboard, press Alt + Enter. Once in keyboard drag state,…" at bounding box center [286, 227] width 537 height 272
click at [272, 166] on gmp-advanced-marker "Main content" at bounding box center [275, 164] width 9 height 14
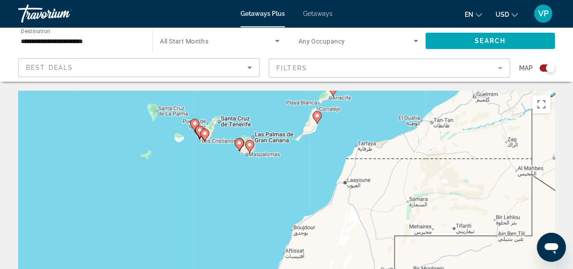
drag, startPoint x: 230, startPoint y: 207, endPoint x: 260, endPoint y: 101, distance: 109.9
click at [260, 101] on div "To activate drag with keyboard, press Alt + Enter. Once in keyboard drag state,…" at bounding box center [286, 227] width 537 height 272
click at [239, 146] on icon "Main content" at bounding box center [239, 145] width 8 height 12
type input "**********"
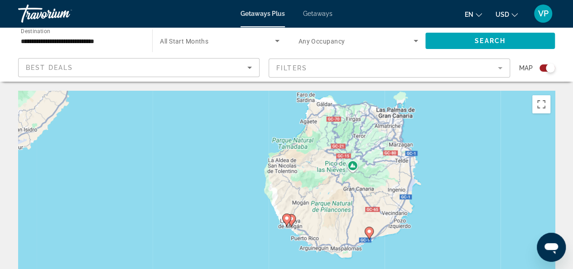
click at [287, 219] on image "Main content" at bounding box center [286, 217] width 5 height 5
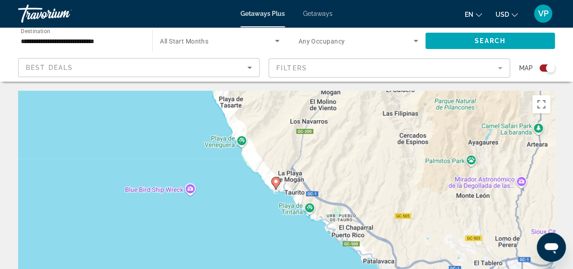
drag, startPoint x: 329, startPoint y: 189, endPoint x: 317, endPoint y: 29, distance: 160.4
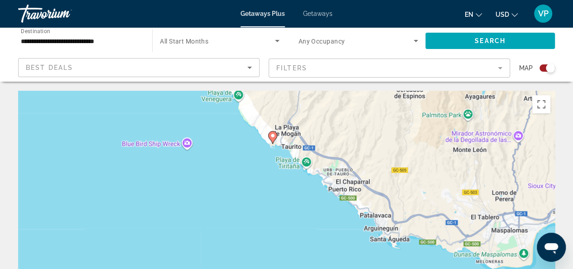
drag, startPoint x: 282, startPoint y: 152, endPoint x: 284, endPoint y: 94, distance: 57.6
click at [284, 94] on div "To activate drag with keyboard, press Alt + Enter. Once in keyboard drag state,…" at bounding box center [286, 227] width 537 height 272
click at [273, 136] on image "Main content" at bounding box center [272, 135] width 5 height 5
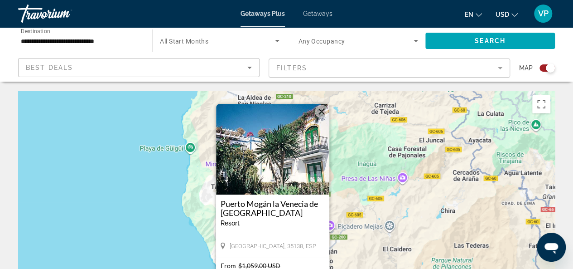
click at [273, 171] on img "Main content" at bounding box center [272, 149] width 113 height 91
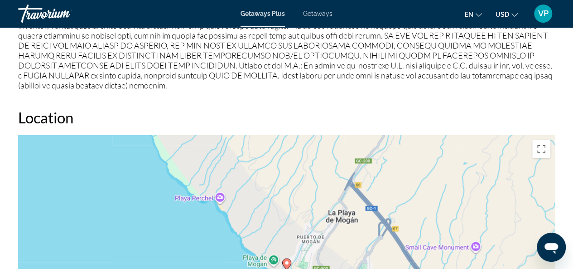
scroll to position [1133, 0]
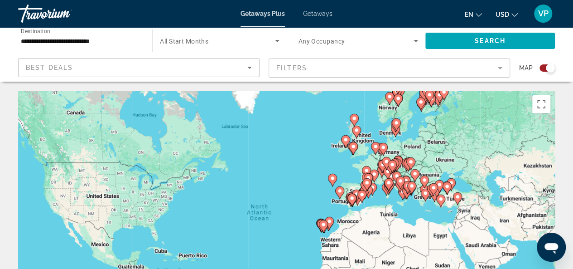
click at [320, 224] on icon "Main content" at bounding box center [323, 226] width 8 height 12
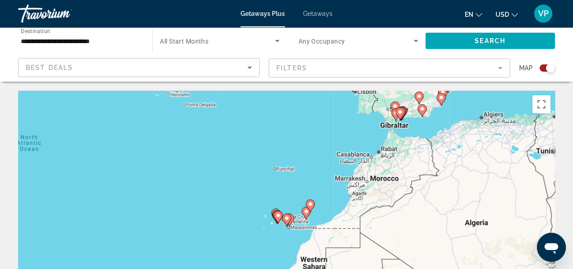
click at [287, 223] on icon "Main content" at bounding box center [286, 220] width 8 height 12
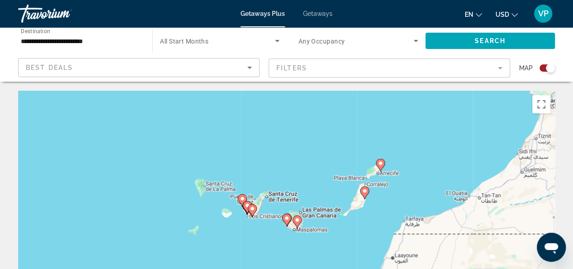
click at [298, 238] on div "To navigate, press the arrow keys. To activate drag with keyboard, press Alt + …" at bounding box center [286, 227] width 537 height 272
click at [299, 220] on image "Main content" at bounding box center [297, 219] width 5 height 5
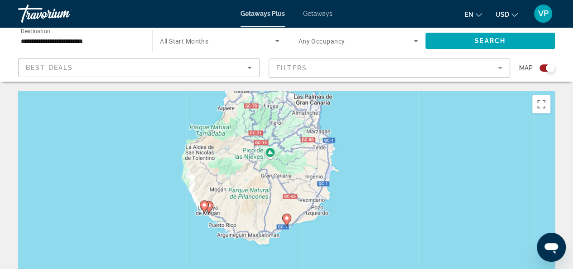
click at [212, 206] on icon "Main content" at bounding box center [208, 207] width 8 height 12
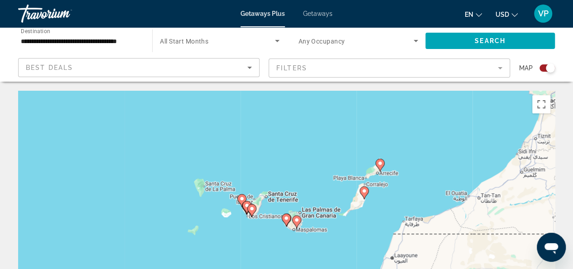
click at [285, 217] on image "Main content" at bounding box center [286, 217] width 5 height 5
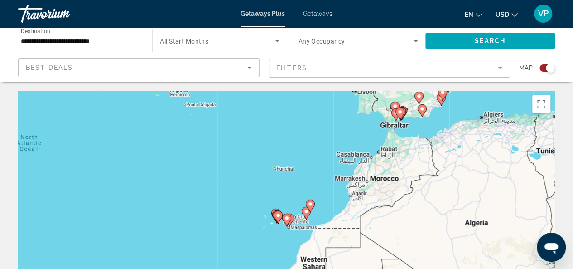
click at [307, 216] on icon "Main content" at bounding box center [306, 213] width 8 height 12
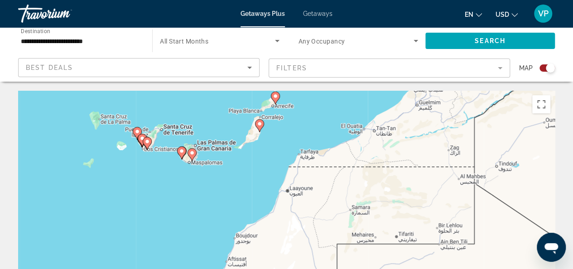
drag, startPoint x: 175, startPoint y: 210, endPoint x: 147, endPoint y: 114, distance: 99.4
click at [147, 114] on div "To activate drag with keyboard, press Alt + Enter. Once in keyboard drag state,…" at bounding box center [286, 227] width 537 height 272
click at [183, 157] on gmp-advanced-marker "Main content" at bounding box center [181, 153] width 9 height 14
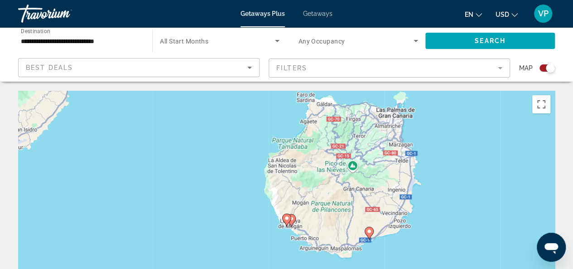
click at [294, 220] on icon "Main content" at bounding box center [291, 220] width 8 height 12
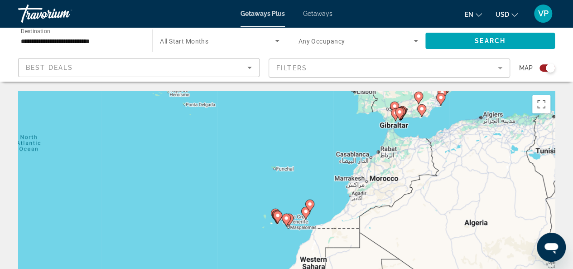
click at [286, 217] on image "Main content" at bounding box center [286, 217] width 5 height 5
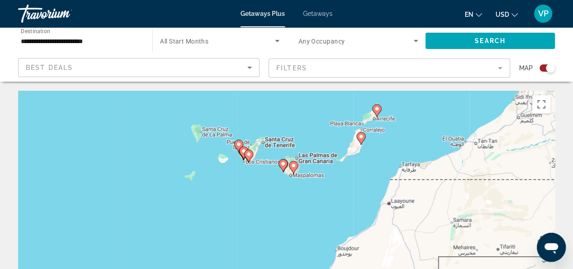
drag, startPoint x: 257, startPoint y: 234, endPoint x: 254, endPoint y: 180, distance: 54.5
click at [254, 180] on div "To activate drag with keyboard, press Alt + Enter. Once in keyboard drag state,…" at bounding box center [286, 227] width 537 height 272
click at [250, 156] on image "Main content" at bounding box center [248, 153] width 5 height 5
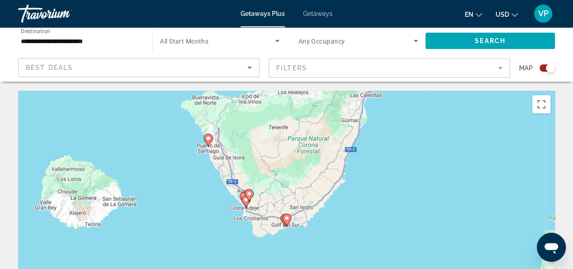
click at [209, 137] on image "Main content" at bounding box center [208, 138] width 5 height 5
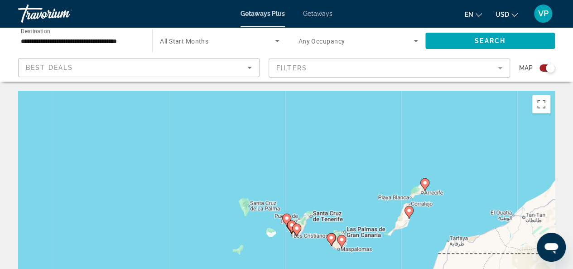
click at [299, 230] on image "Main content" at bounding box center [296, 227] width 5 height 5
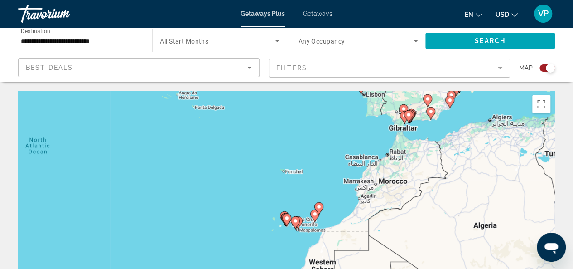
click at [286, 221] on icon "Main content" at bounding box center [286, 220] width 8 height 12
type input "**********"
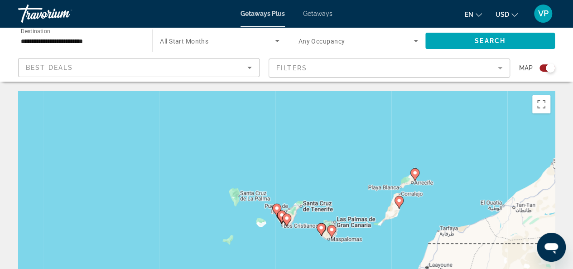
click at [286, 221] on icon "Main content" at bounding box center [286, 220] width 8 height 12
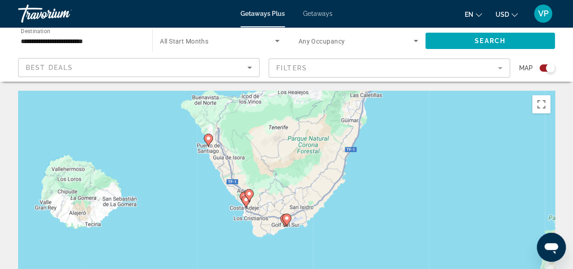
click at [293, 221] on div "To navigate, press the arrow keys. To activate drag with keyboard, press Alt + …" at bounding box center [286, 227] width 537 height 272
click at [289, 218] on image "Main content" at bounding box center [286, 217] width 5 height 5
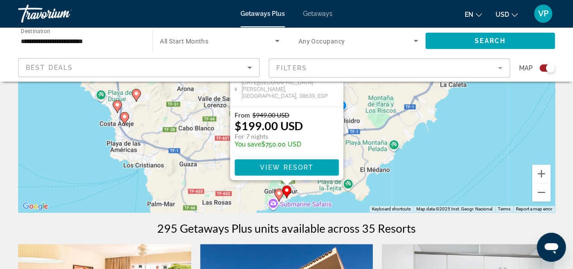
scroll to position [136, 0]
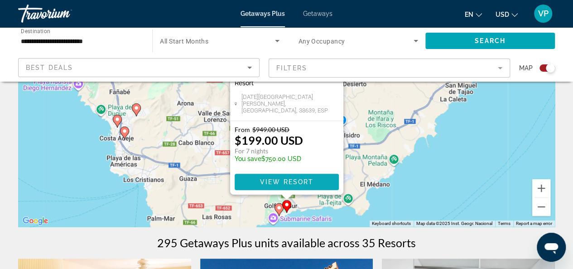
click at [294, 185] on span "View Resort" at bounding box center [286, 181] width 53 height 7
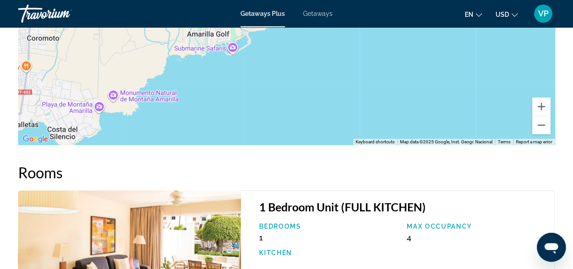
scroll to position [1541, 0]
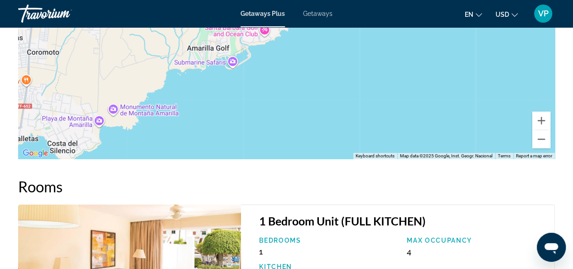
click at [262, 16] on span "Getaways Plus" at bounding box center [263, 13] width 44 height 7
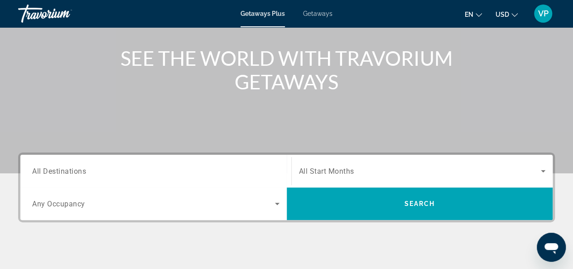
scroll to position [136, 0]
